Goal: Find specific page/section: Find specific page/section

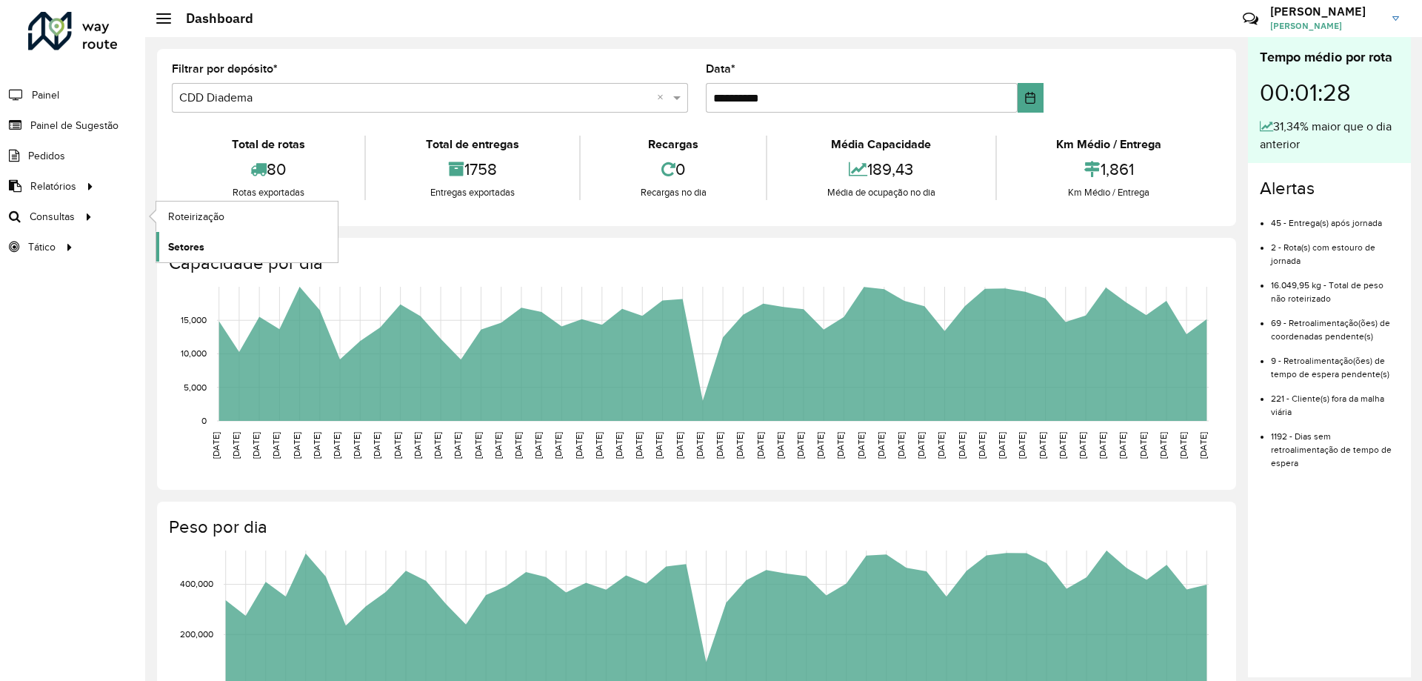
click at [198, 245] on span "Setores" at bounding box center [186, 247] width 36 height 16
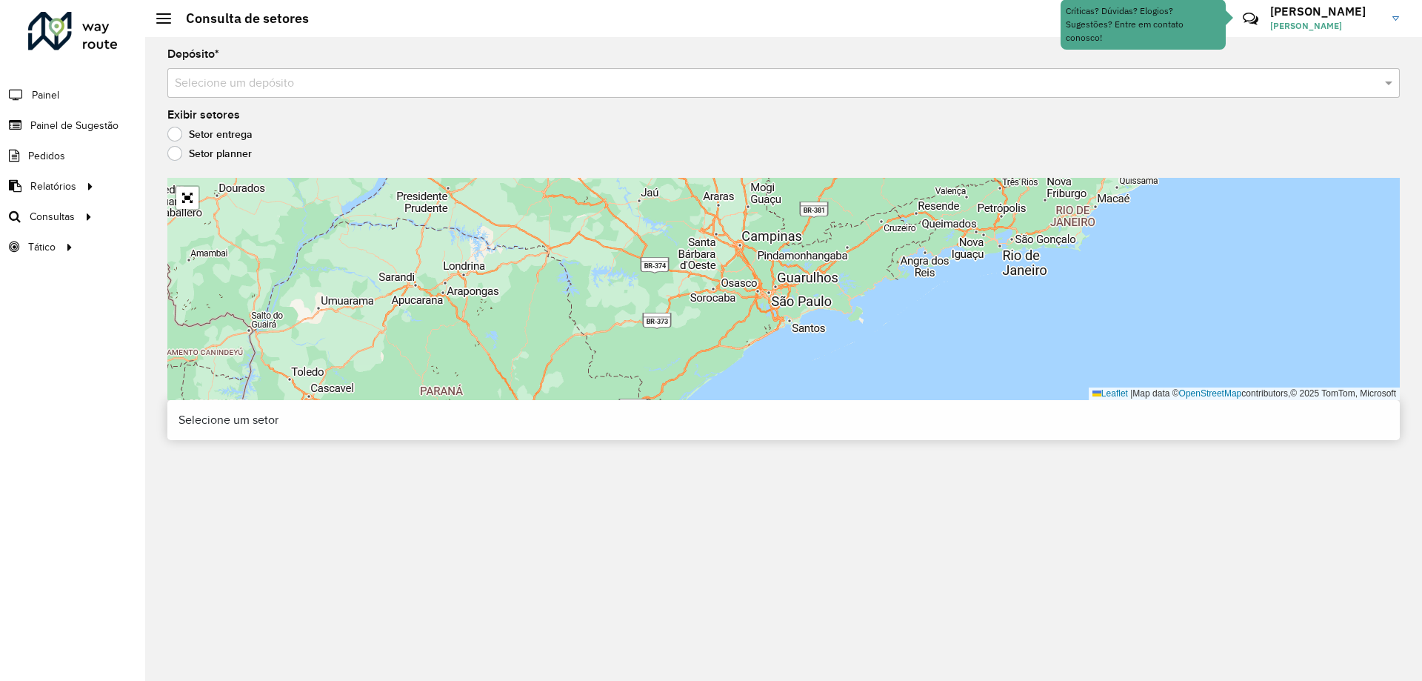
click at [409, 79] on input "text" at bounding box center [769, 84] width 1188 height 18
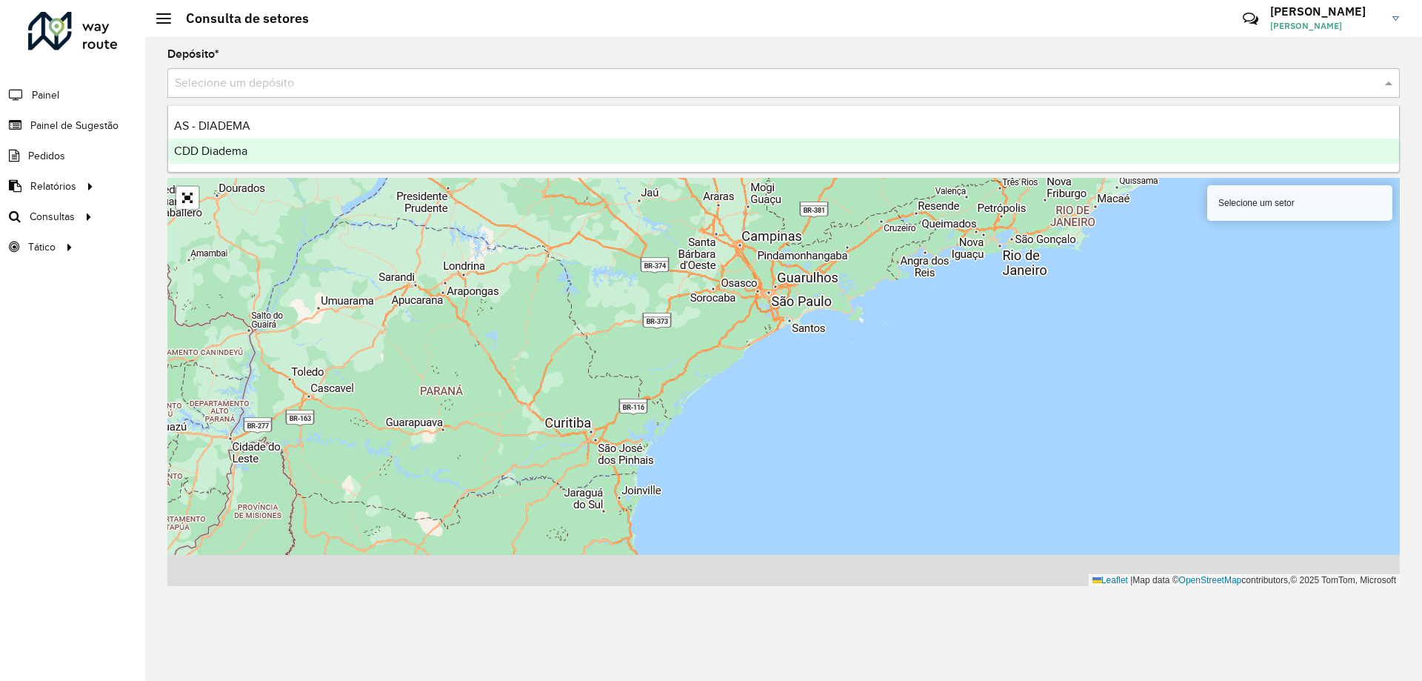
click at [349, 145] on div "CDD Diadema" at bounding box center [783, 150] width 1231 height 25
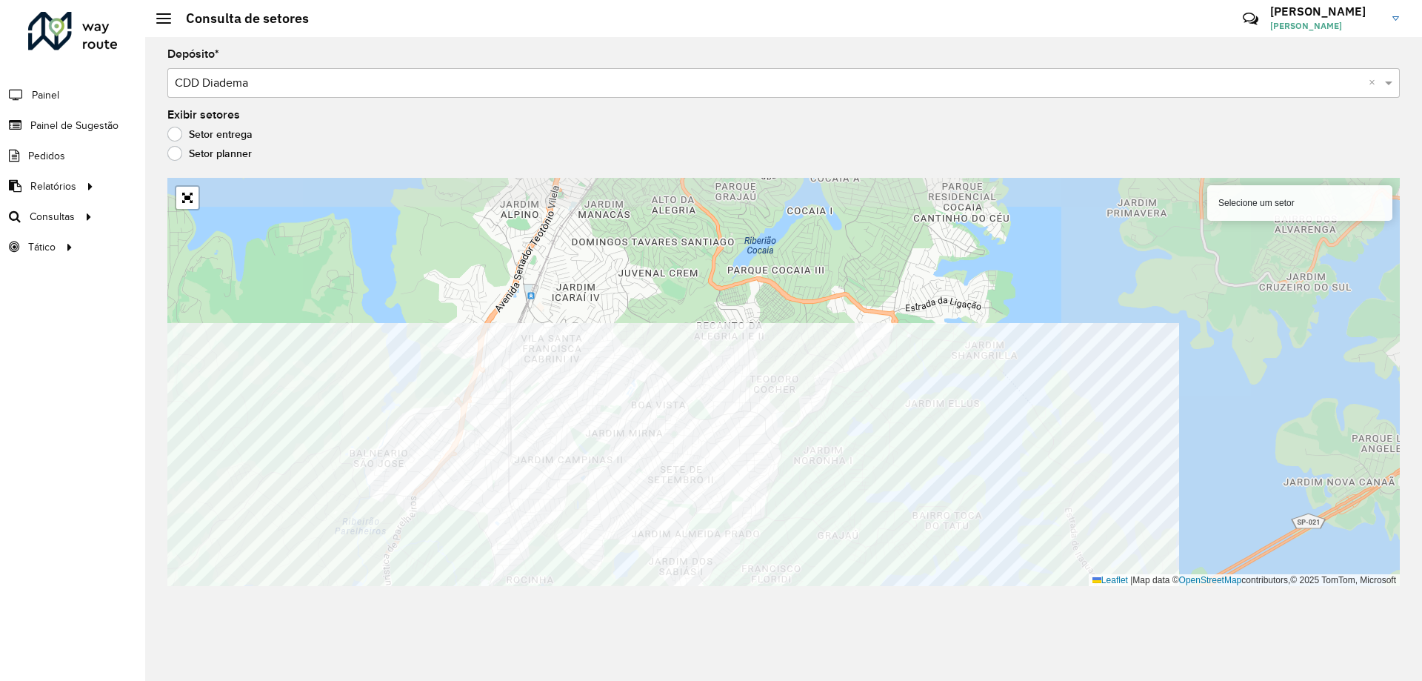
click at [120, 467] on div "Roteirizador AmbevTech Painel Painel de Sugestão Pedidos Relatórios Clientes Cl…" at bounding box center [711, 340] width 1422 height 681
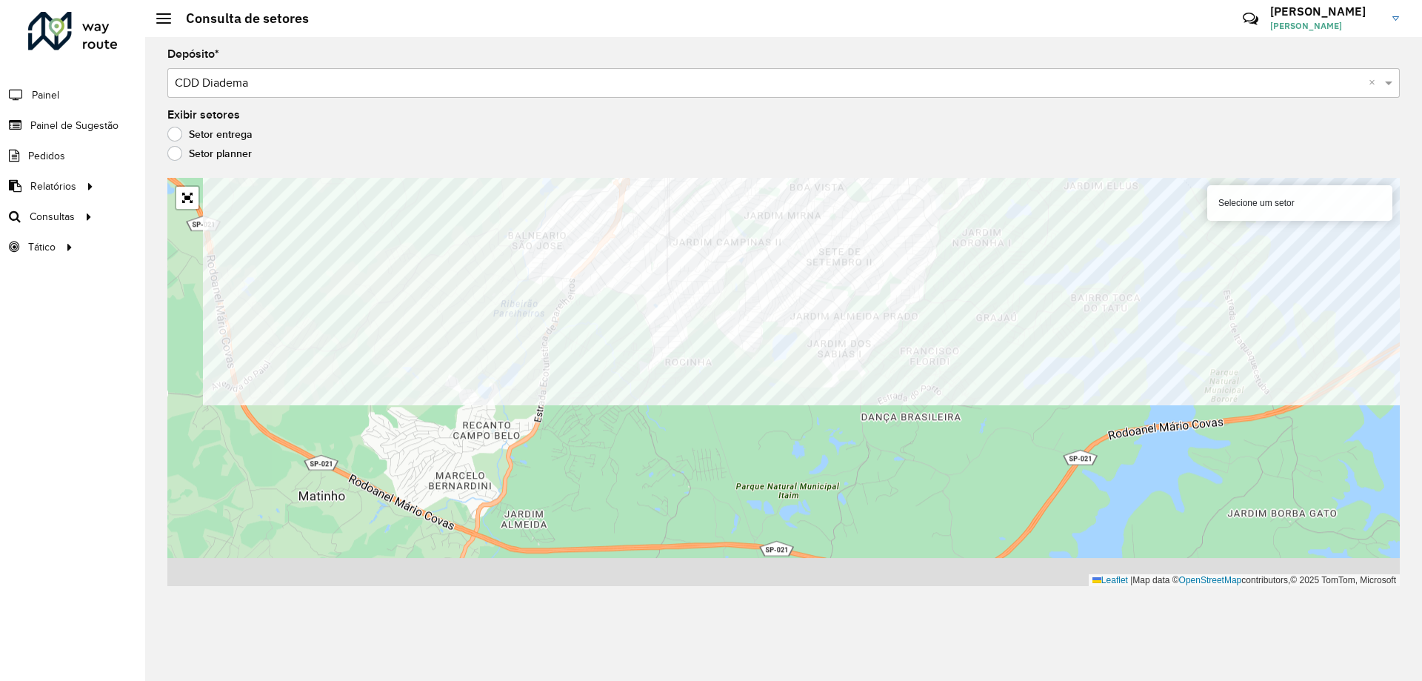
click at [461, 137] on formly-group "Depósito * Selecione um depósito × CDD Diadema × Exibir setores Setor entrega S…" at bounding box center [783, 317] width 1232 height 537
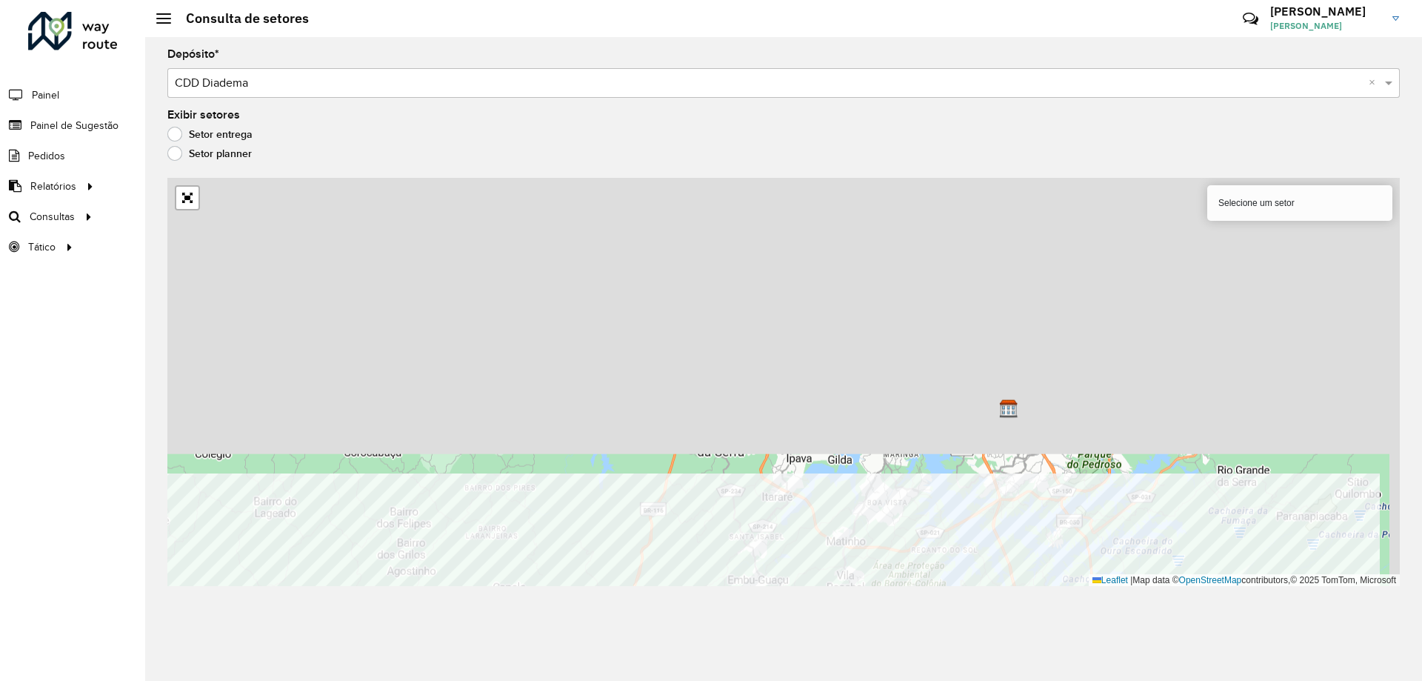
click at [553, 680] on html "Aguarde... Pop-up bloqueado! Seu navegador bloqueou automáticamente a abertura …" at bounding box center [711, 340] width 1422 height 681
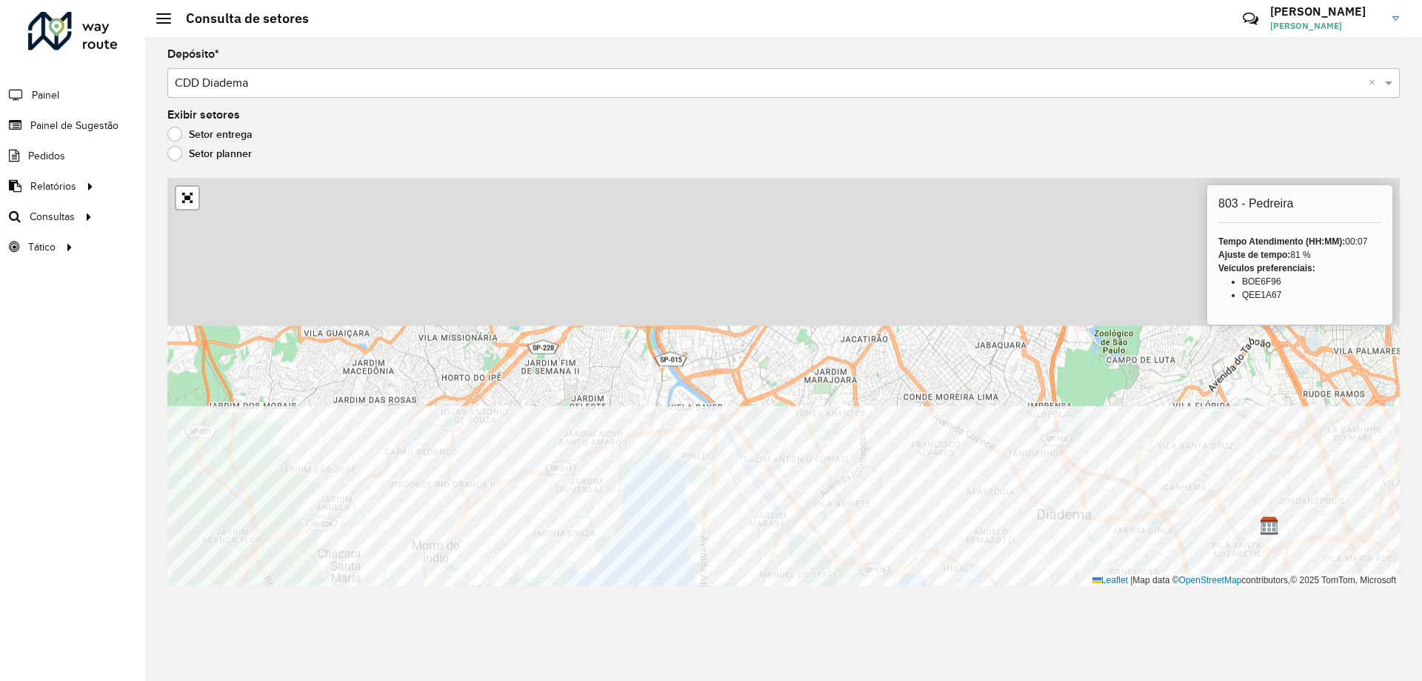
click at [949, 621] on div "Depósito * Selecione um depósito × CDD Diadema × Exibir setores Setor entrega S…" at bounding box center [783, 359] width 1277 height 644
